Goal: Transaction & Acquisition: Purchase product/service

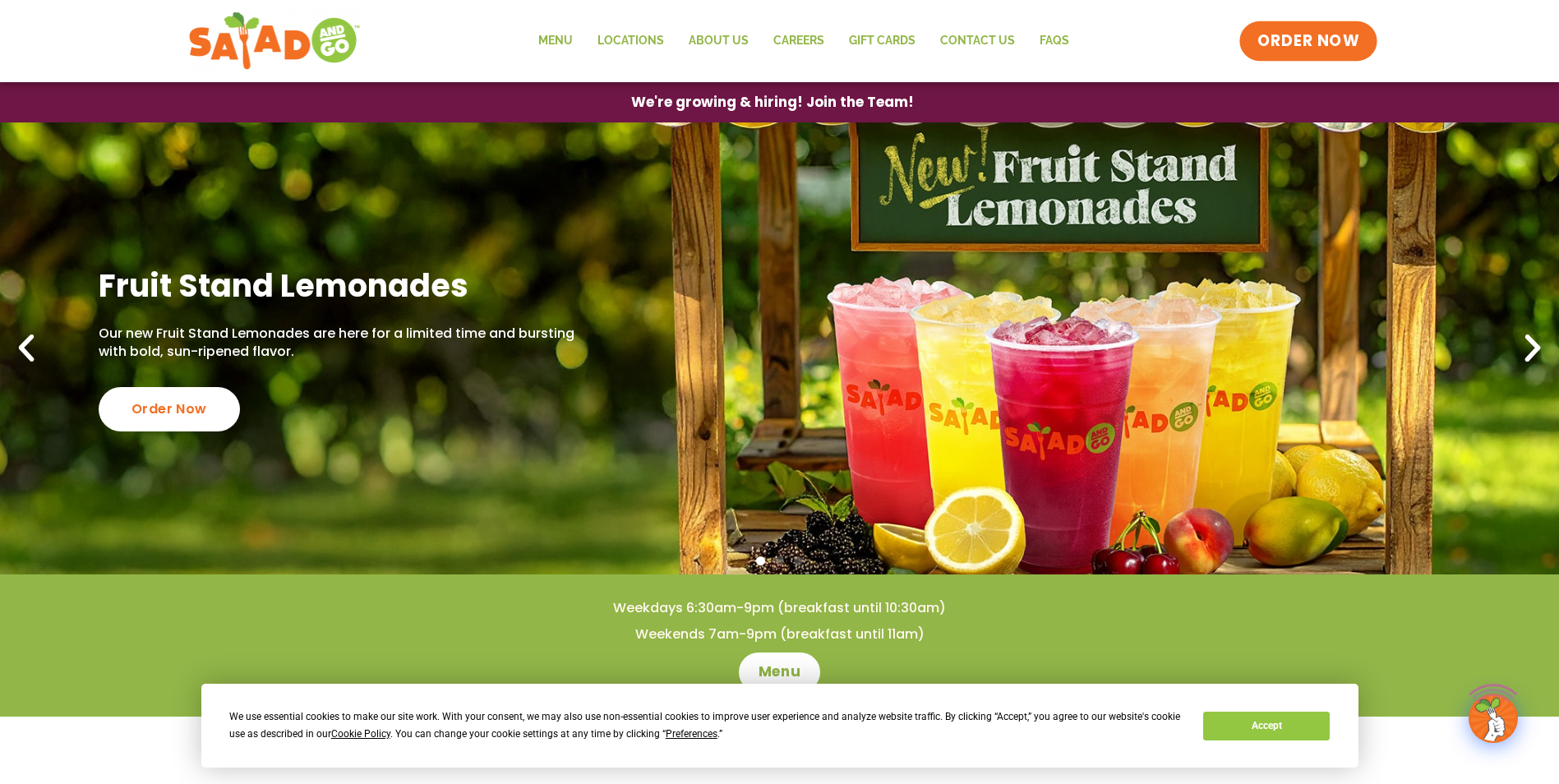
click at [1330, 49] on span "ORDER NOW" at bounding box center [1308, 41] width 102 height 21
click at [1342, 37] on span "ORDER NOW" at bounding box center [1308, 41] width 102 height 21
click at [1280, 36] on span "ORDER NOW" at bounding box center [1308, 41] width 102 height 21
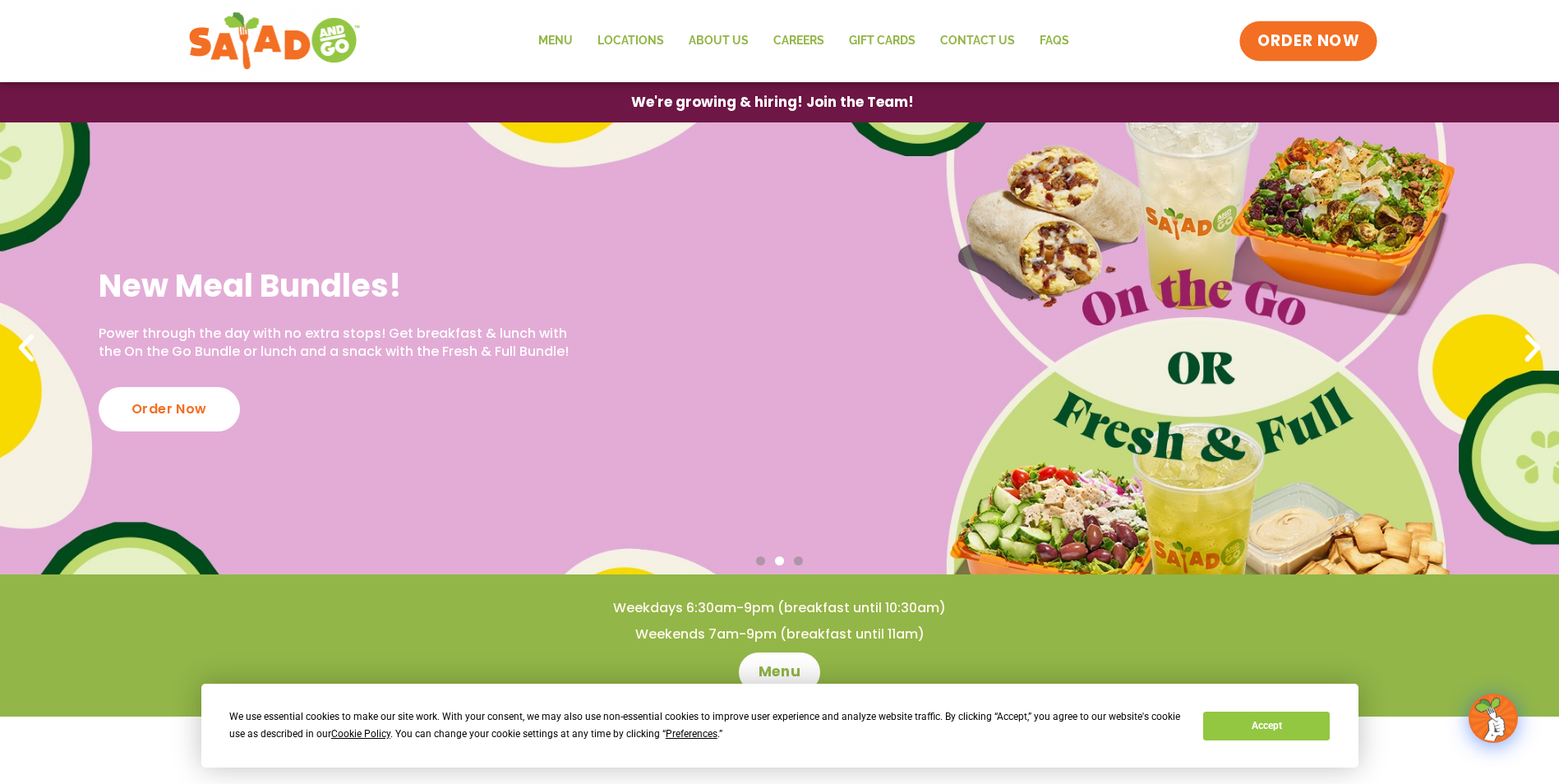
click at [1316, 53] on link "ORDER NOW" at bounding box center [1308, 40] width 138 height 39
